Goal: Task Accomplishment & Management: Manage account settings

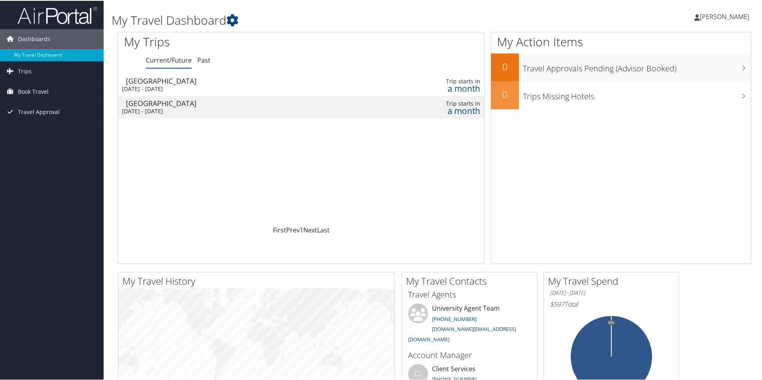
click at [224, 114] on div "[DATE] - [DATE]" at bounding box center [235, 110] width 227 height 7
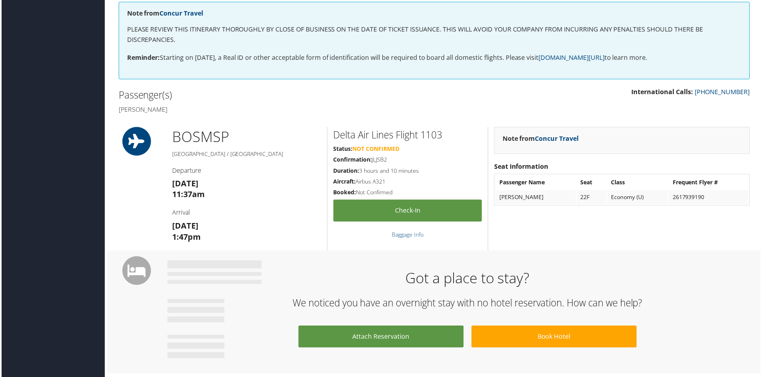
scroll to position [159, 0]
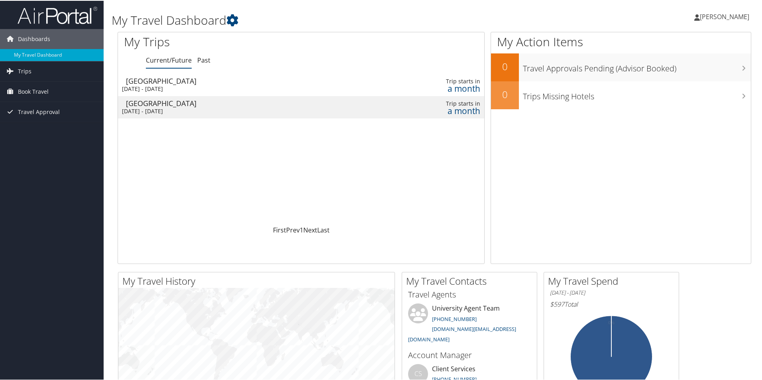
click at [235, 85] on div "[DATE] - [DATE]" at bounding box center [235, 87] width 227 height 7
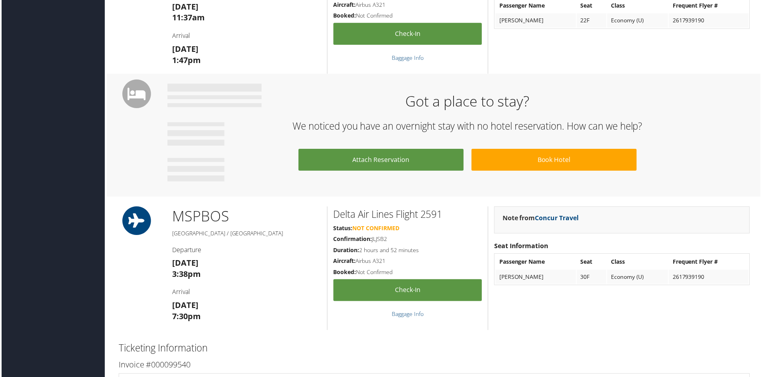
scroll to position [319, 0]
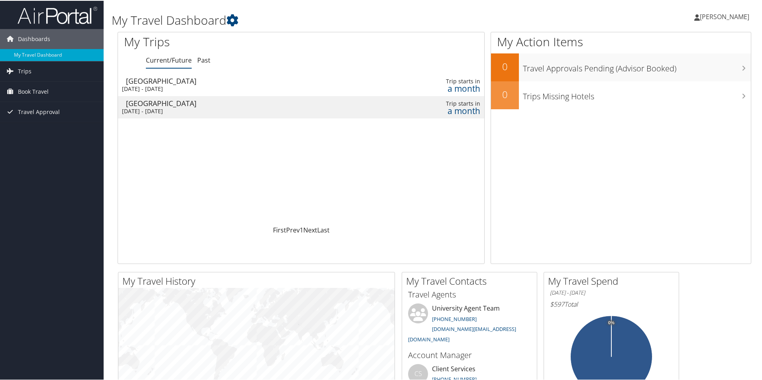
click at [266, 86] on div "[DATE] - [DATE]" at bounding box center [235, 87] width 227 height 7
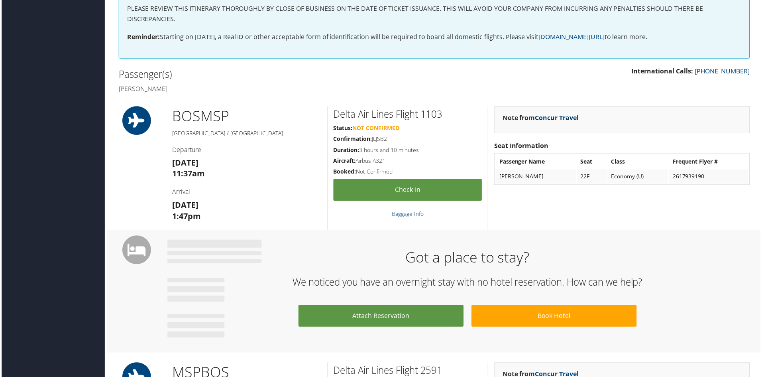
scroll to position [159, 0]
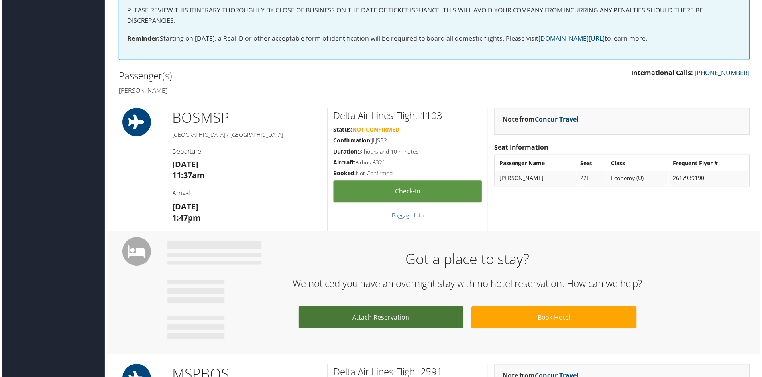
click at [388, 319] on link "Attach Reservation" at bounding box center [381, 318] width 166 height 22
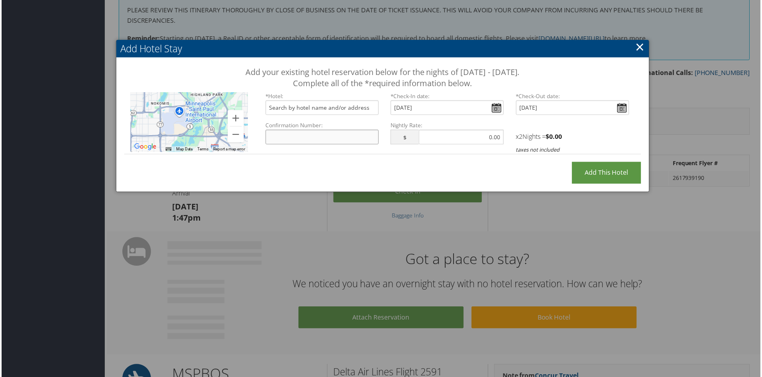
click at [326, 140] on input "Confirmation Number:" at bounding box center [322, 137] width 114 height 15
paste input "38843680"
type input "38843680"
click at [314, 99] on label "*Hotel:" at bounding box center [322, 96] width 114 height 8
click at [316, 108] on input "text" at bounding box center [322, 107] width 114 height 15
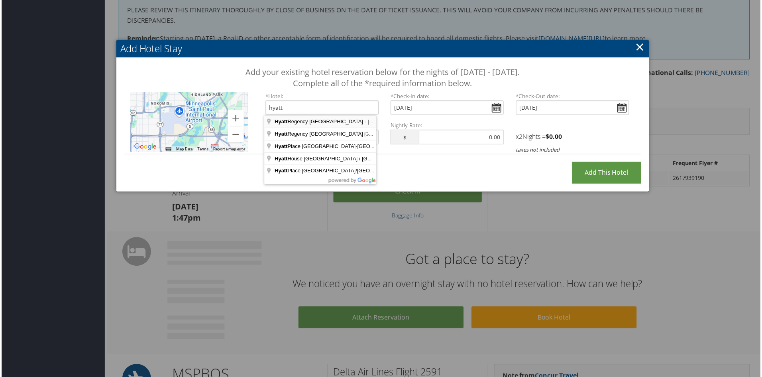
type input "Hyatt Regency Bloomington - Minneapolis, East 81st Street, Bloomington, MN, USA"
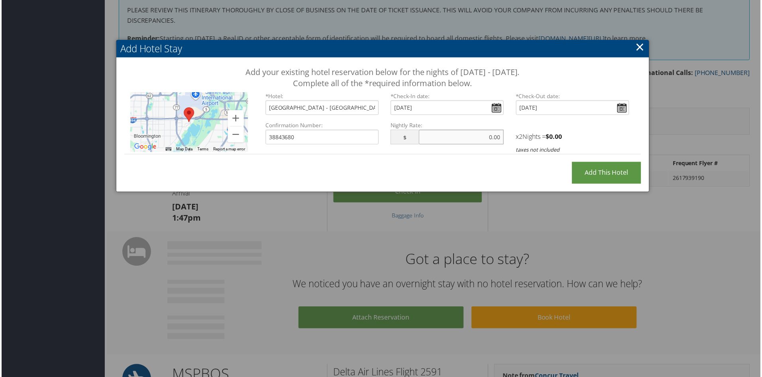
click at [459, 141] on input "text" at bounding box center [461, 137] width 85 height 15
type input "259.00"
click at [491, 182] on div "Add Hotel Stay Add your existing hotel reservation below for the nights of Octo…" at bounding box center [383, 116] width 536 height 153
click at [597, 175] on input "Add this Hotel" at bounding box center [607, 173] width 69 height 22
type input "Processing..."
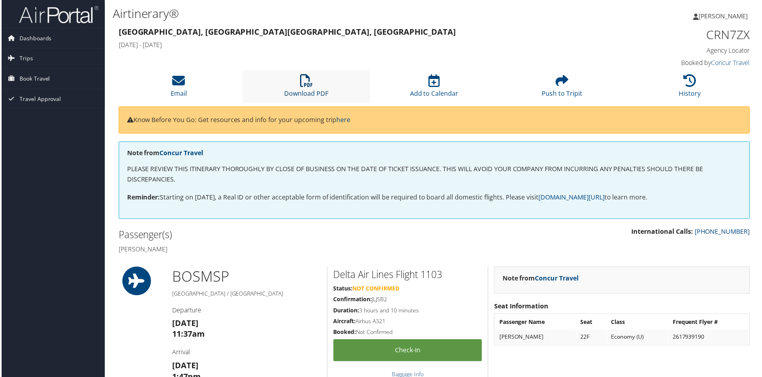
click at [309, 84] on icon at bounding box center [306, 81] width 13 height 13
